Goal: Information Seeking & Learning: Learn about a topic

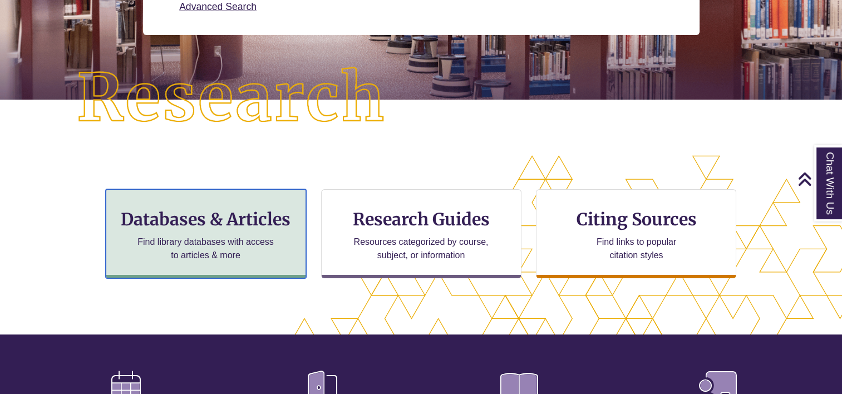
click at [267, 207] on div "Databases & Articles Find library databases with access to articles & more" at bounding box center [206, 233] width 200 height 89
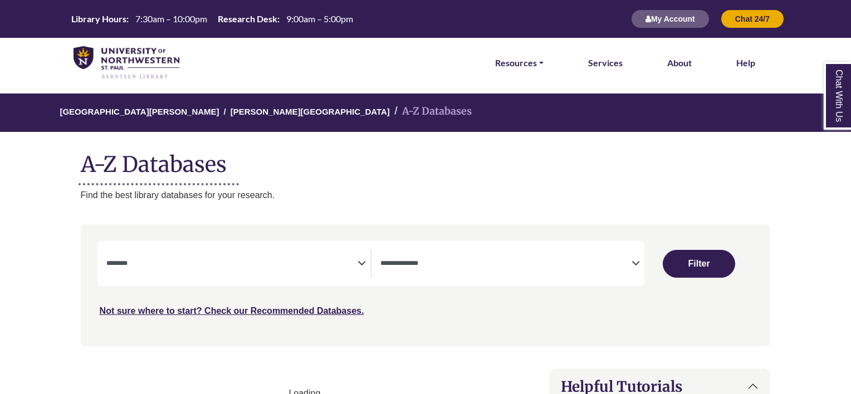
select select "Database Subject Filter"
select select "Database Types Filter"
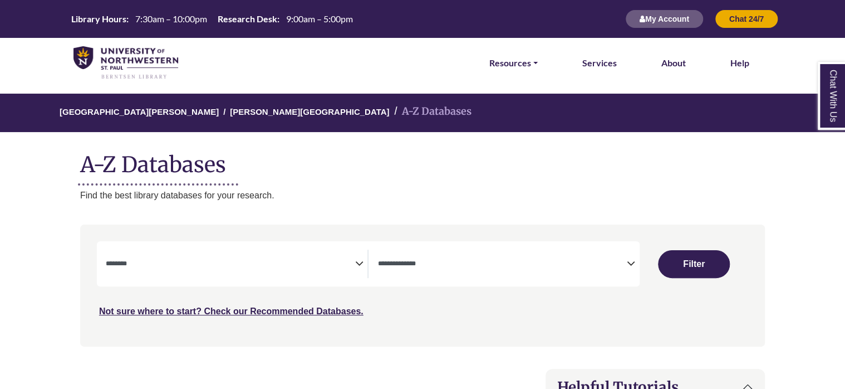
select select "Database Subject Filter"
select select "Database Types Filter"
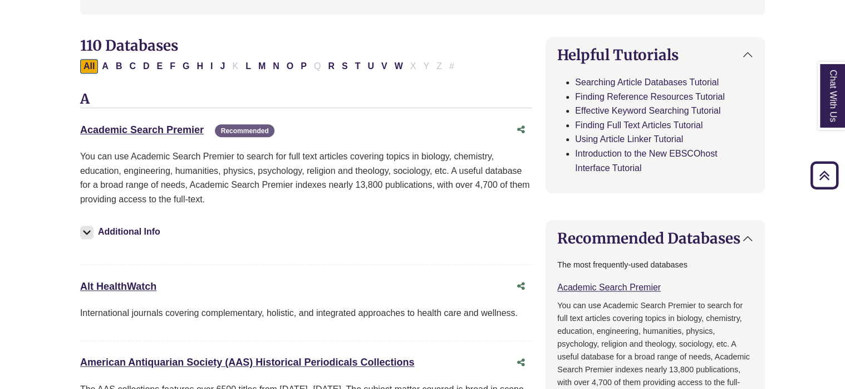
scroll to position [334, 0]
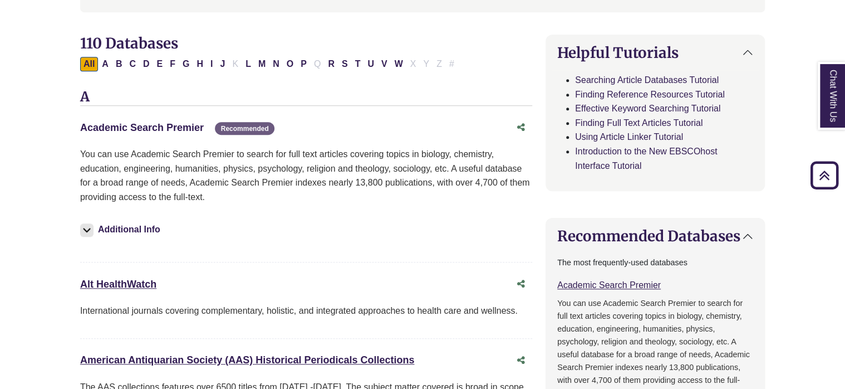
click at [160, 125] on link "Academic Search Premier This link opens in a new window" at bounding box center [142, 127] width 124 height 11
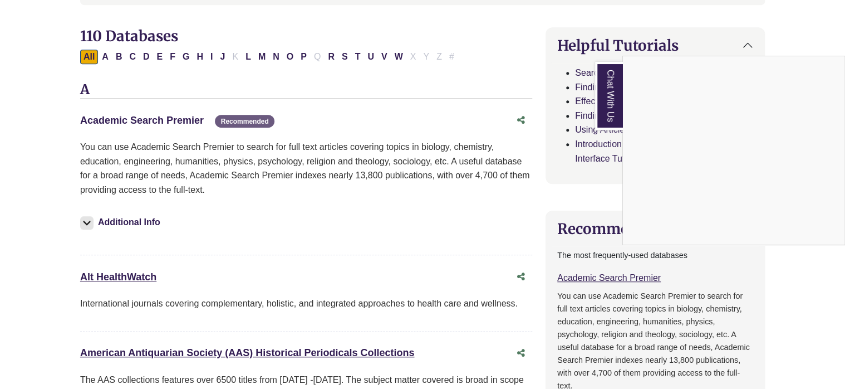
scroll to position [390, 0]
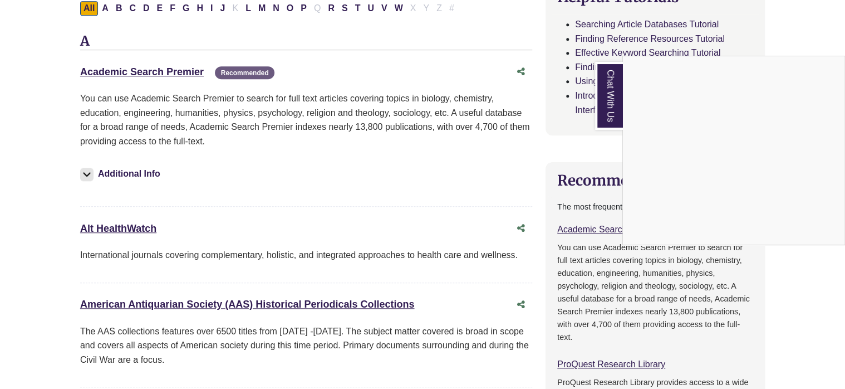
click at [171, 71] on div "Chat With Us" at bounding box center [422, 194] width 845 height 389
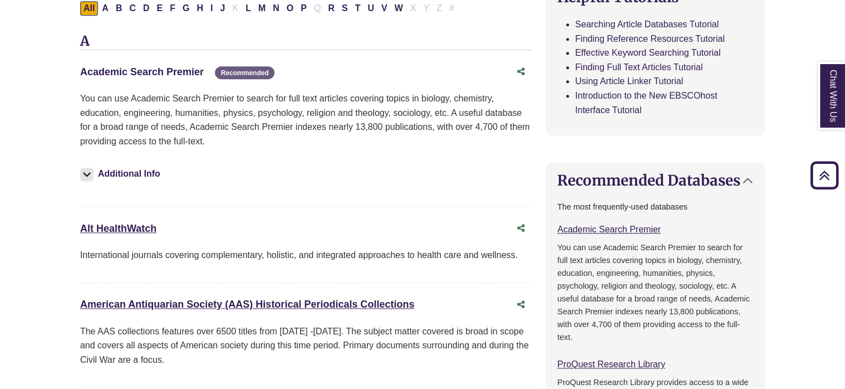
click at [180, 73] on link "Academic Search Premier This link opens in a new window" at bounding box center [142, 71] width 124 height 11
